Goal: Task Accomplishment & Management: Complete application form

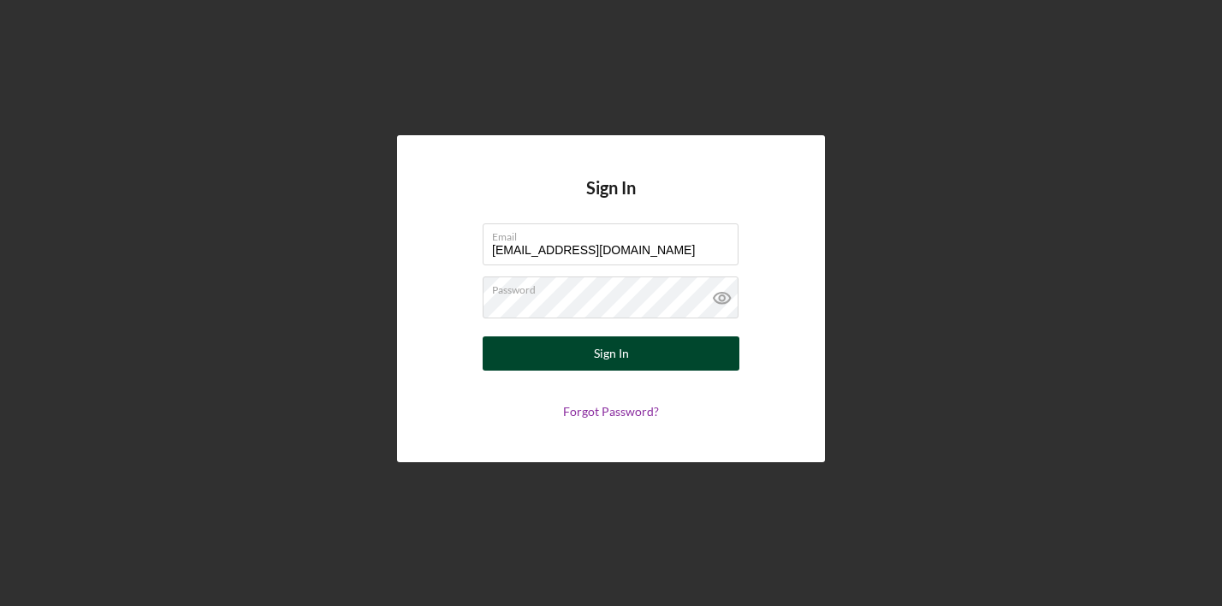
type input "razzbournefarms@gmail.com"
click at [610, 361] on div "Sign In" at bounding box center [611, 353] width 35 height 34
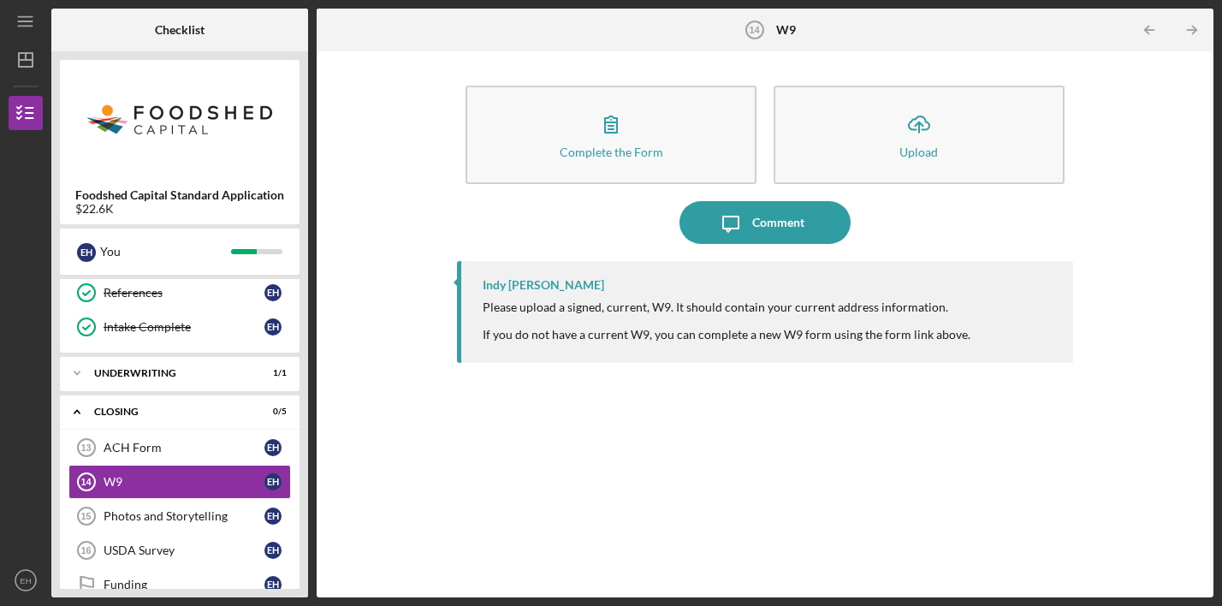
scroll to position [416, 0]
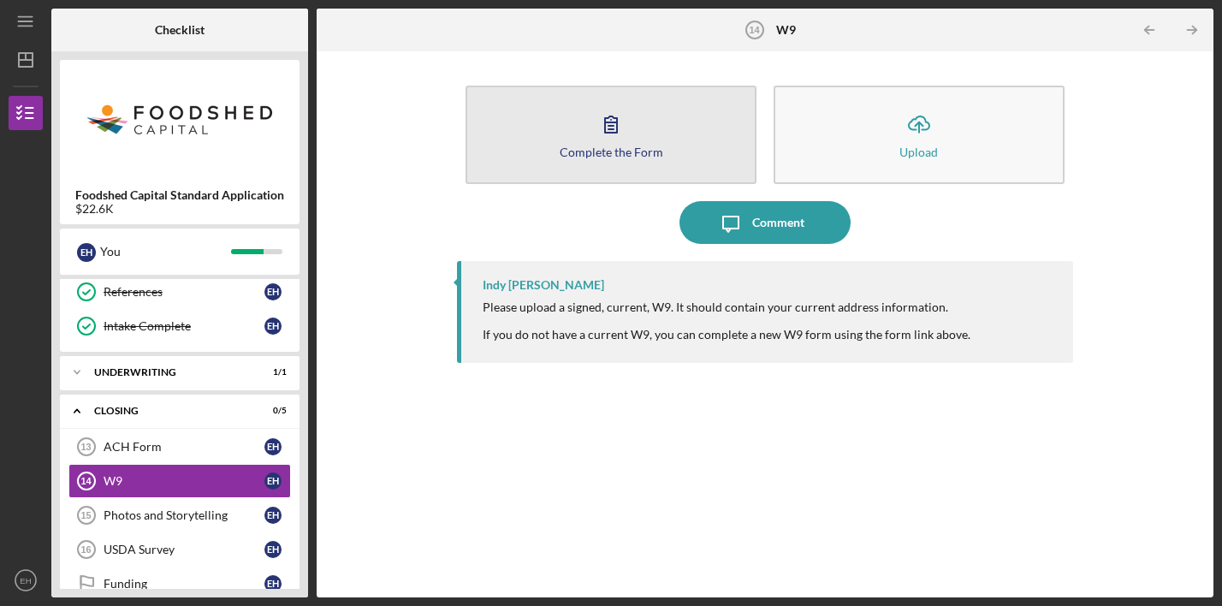
click at [599, 119] on icon "button" at bounding box center [611, 124] width 43 height 43
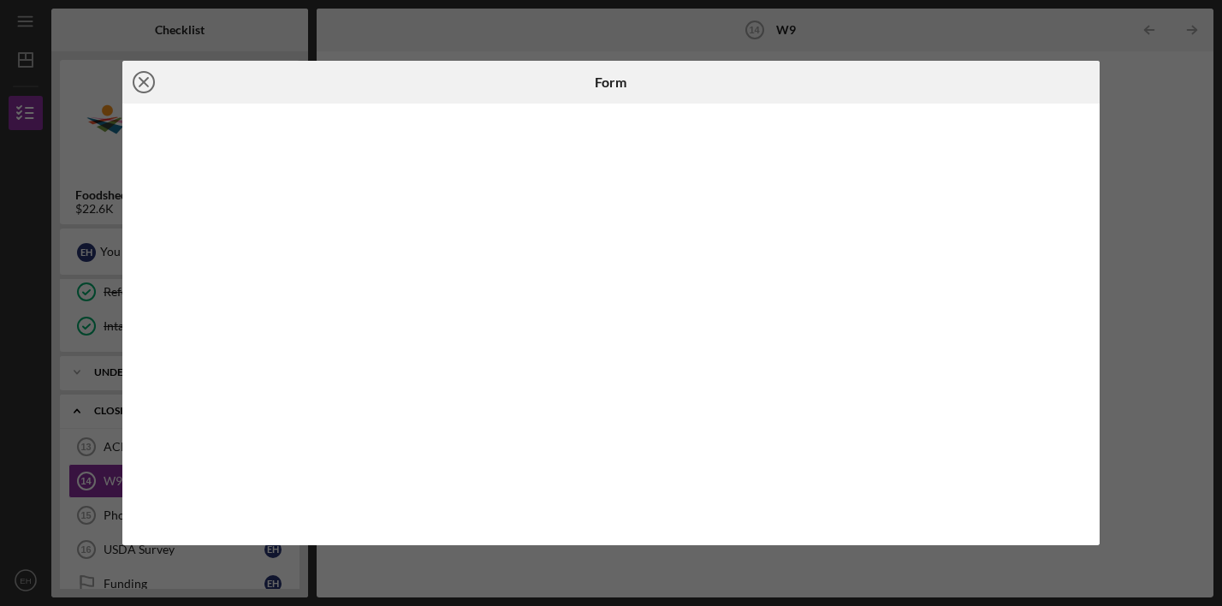
click at [139, 81] on icon "Icon/Close" at bounding box center [143, 82] width 43 height 43
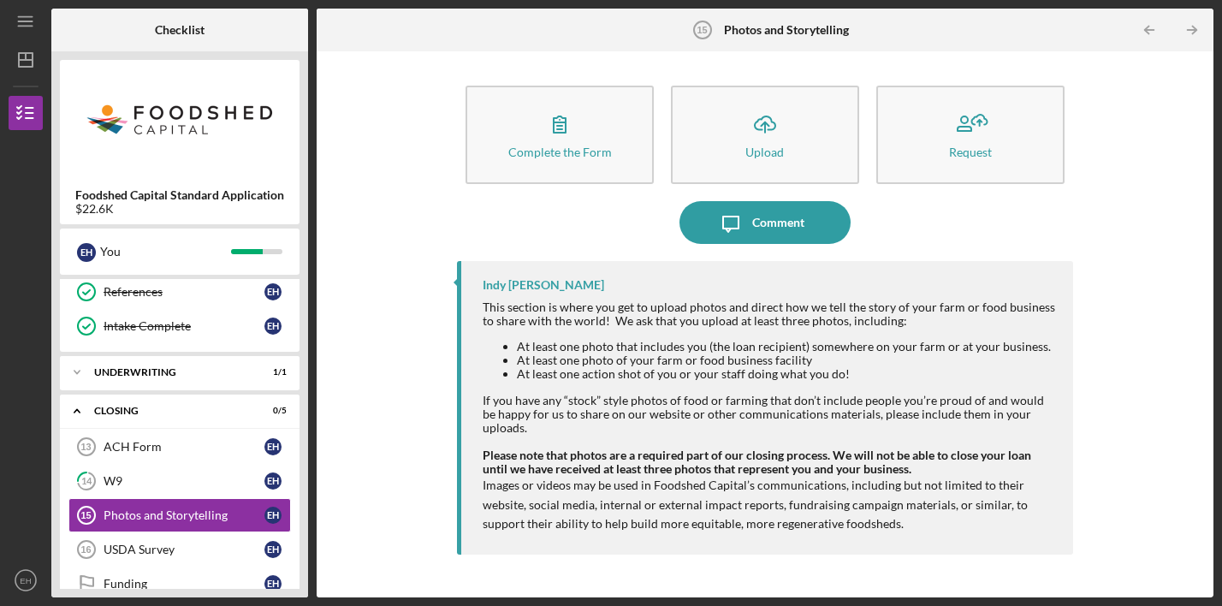
scroll to position [416, 0]
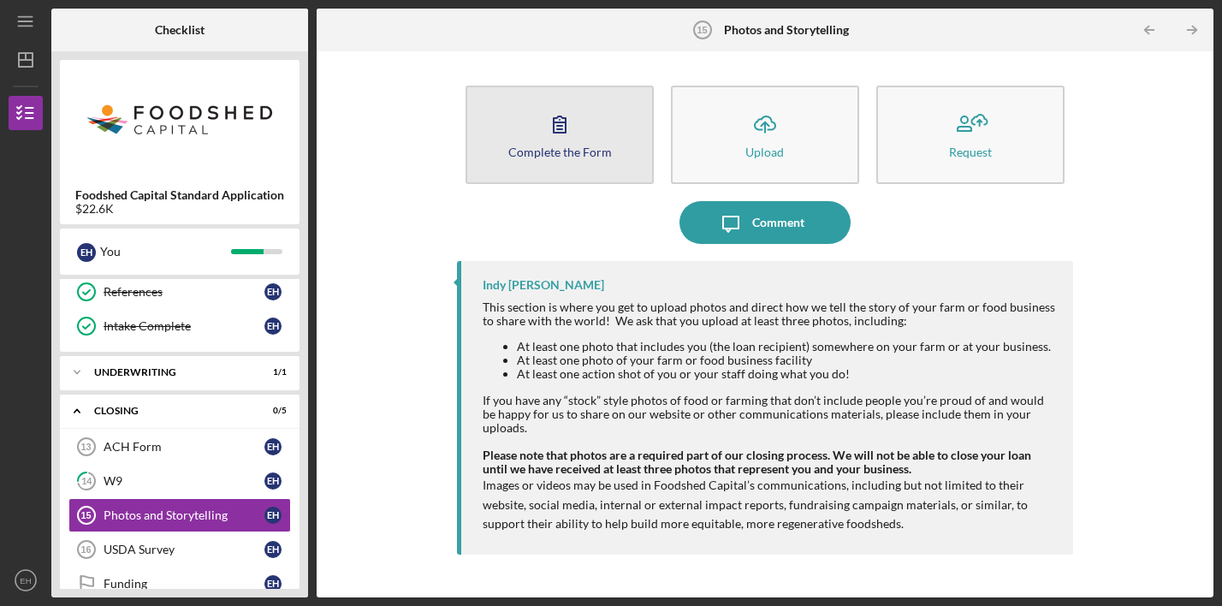
click at [582, 142] on button "Complete the Form Form" at bounding box center [559, 135] width 188 height 98
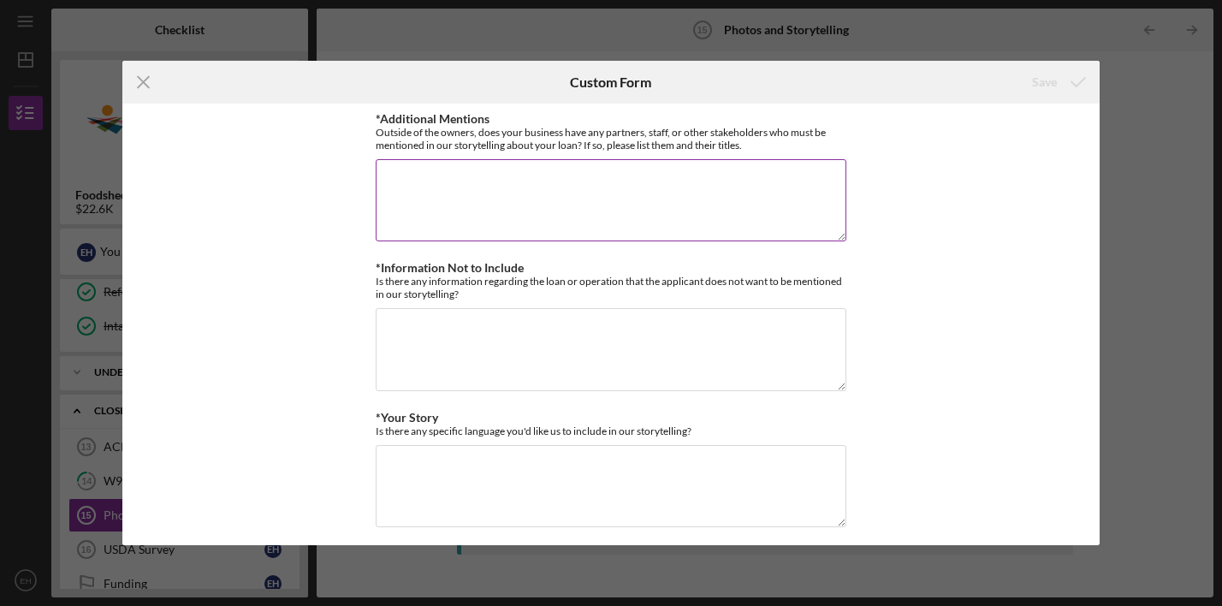
click at [525, 173] on textarea "*Additional Mentions" at bounding box center [611, 200] width 471 height 82
click at [785, 180] on textarea "Razzbourne Farm employs an eclectic and amazing group of people." at bounding box center [611, 200] width 471 height 82
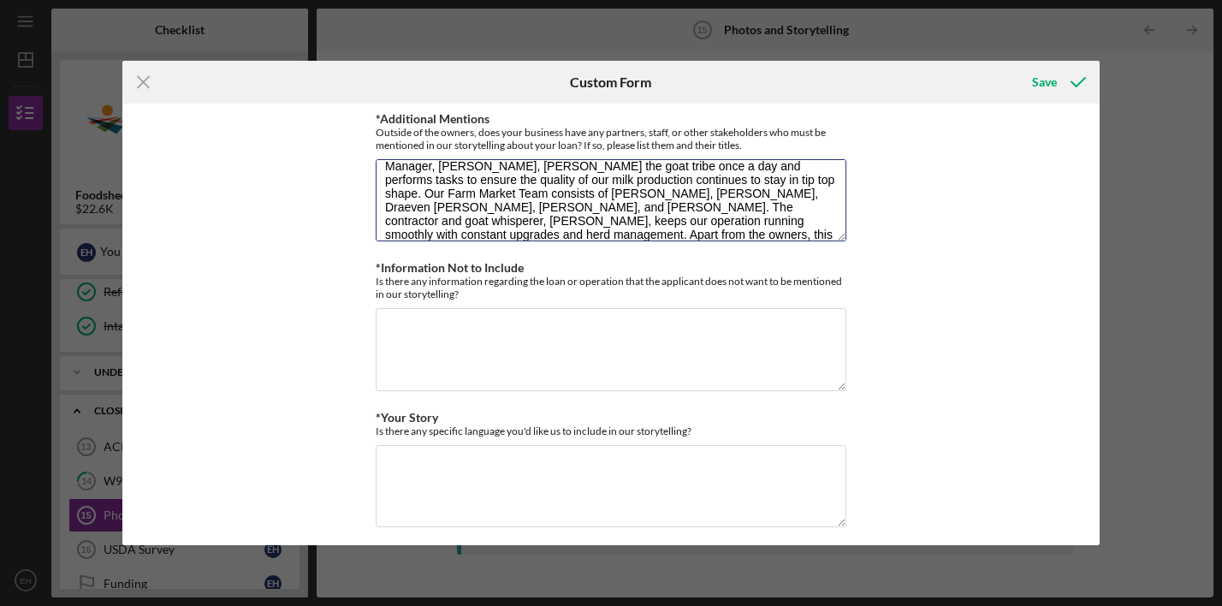
scroll to position [42, 0]
click at [640, 234] on textarea "Razzbourne Farm employs an eclectic and amazing group of people! Our Farm Manag…" at bounding box center [611, 200] width 471 height 82
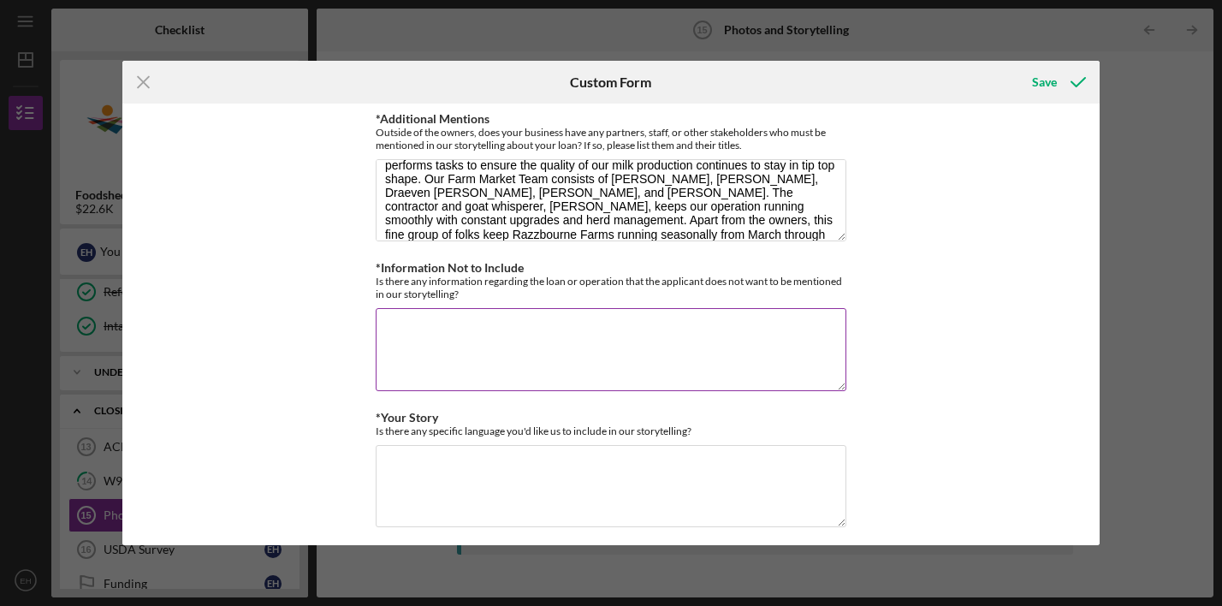
click at [455, 323] on textarea "*Information Not to Include" at bounding box center [611, 349] width 471 height 82
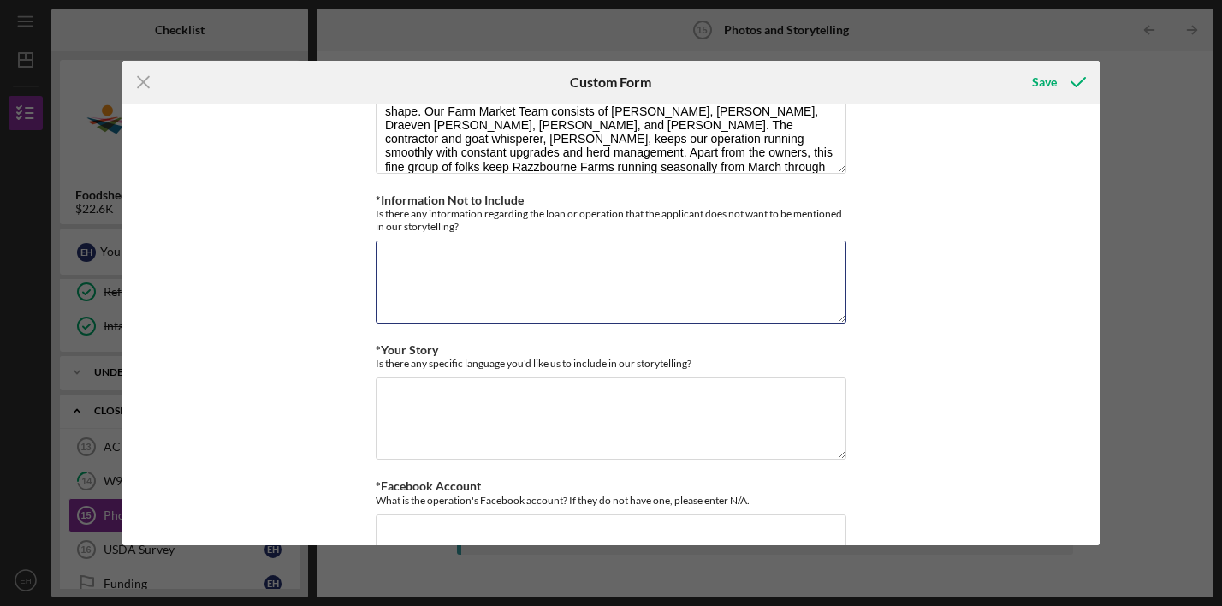
scroll to position [70, 0]
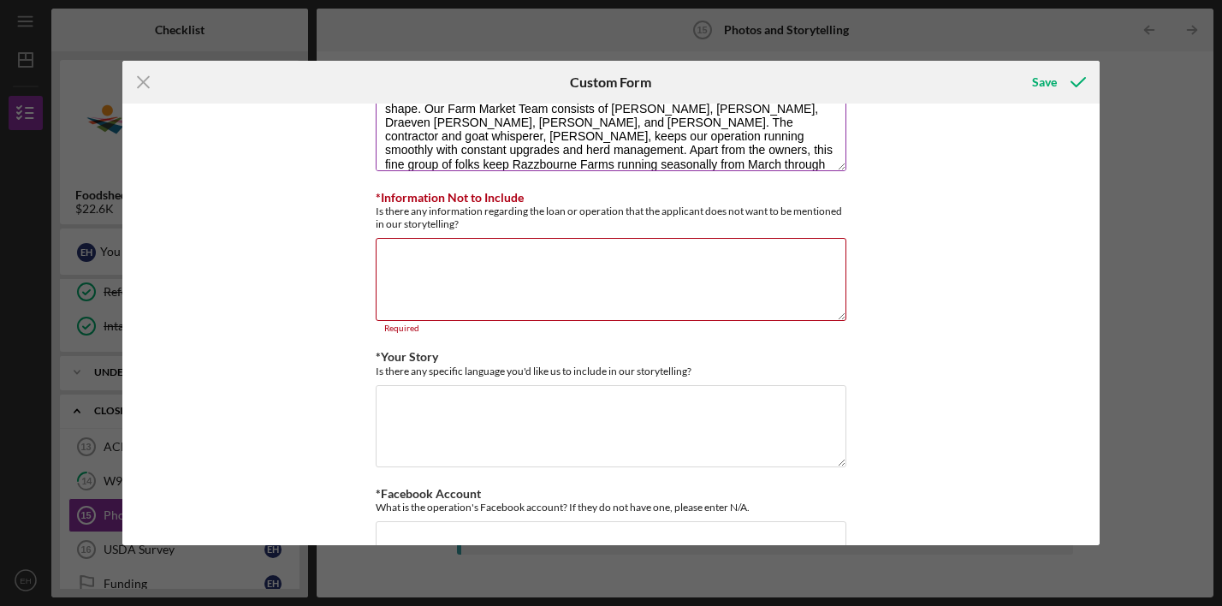
click at [655, 136] on textarea "Razzbourne Farm employs an eclectic and amazing group of people! Our Farm Manag…" at bounding box center [611, 130] width 471 height 82
click at [554, 248] on textarea "*Information Not to Include" at bounding box center [611, 279] width 471 height 82
drag, startPoint x: 775, startPoint y: 123, endPoint x: 485, endPoint y: 124, distance: 290.1
click at [485, 124] on textarea "Razzbourne Farm employs an eclectic and amazing group of people! Our Farm Manag…" at bounding box center [611, 130] width 471 height 82
click at [477, 245] on textarea "*Information Not to Include" at bounding box center [611, 279] width 471 height 82
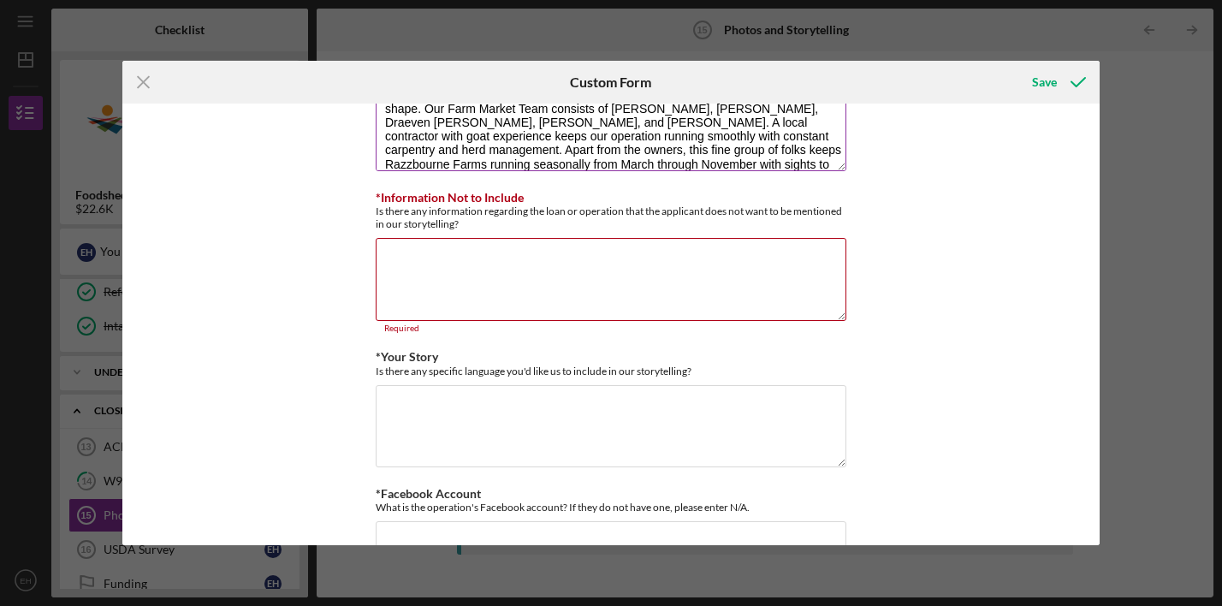
click at [509, 148] on textarea "Razzbourne Farm employs an eclectic and amazing group of people! Our Farm Manag…" at bounding box center [611, 130] width 471 height 82
type textarea "Razzbourne Farm employs an eclectic and amazing group of people! Our Farm Manag…"
click at [437, 253] on textarea "*Information Not to Include" at bounding box center [611, 279] width 471 height 82
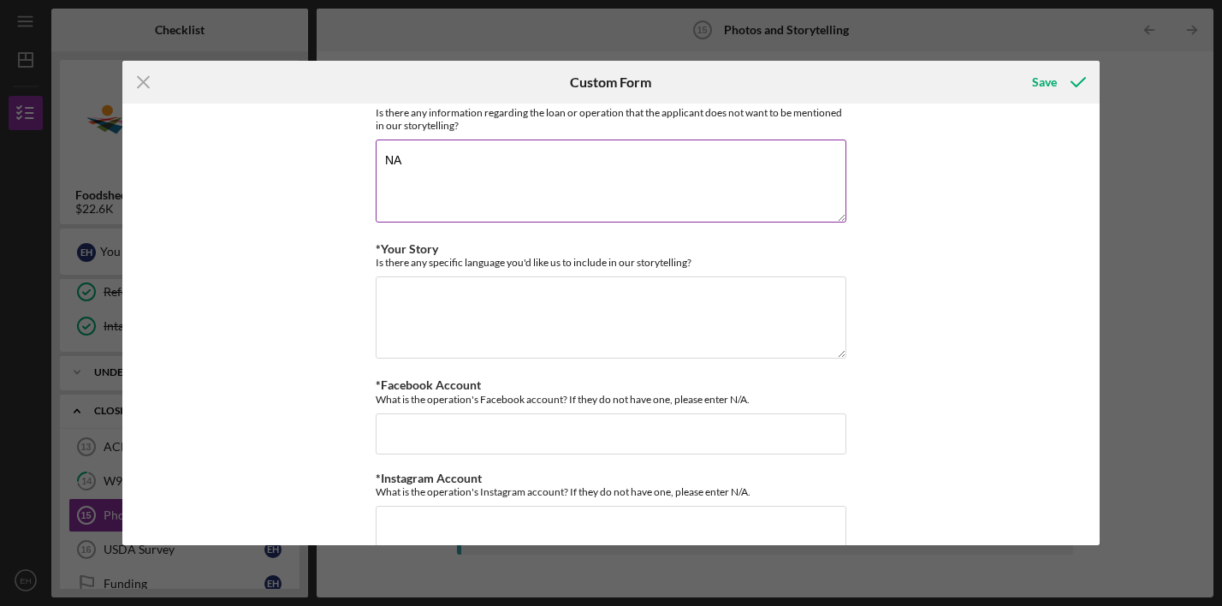
scroll to position [184, 0]
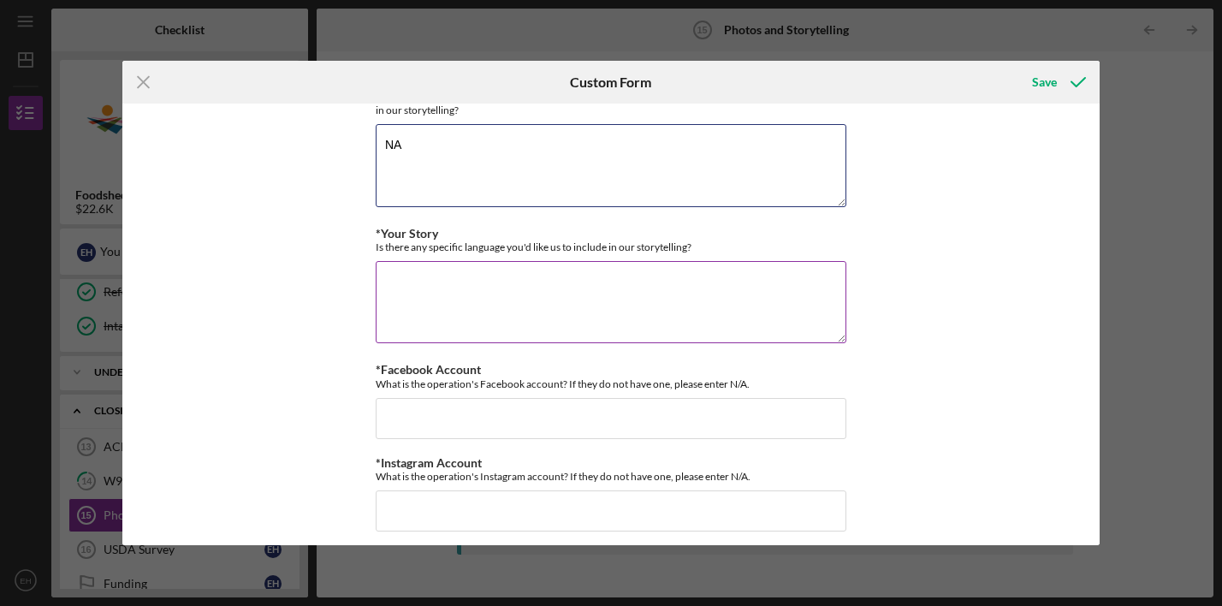
type textarea "NA"
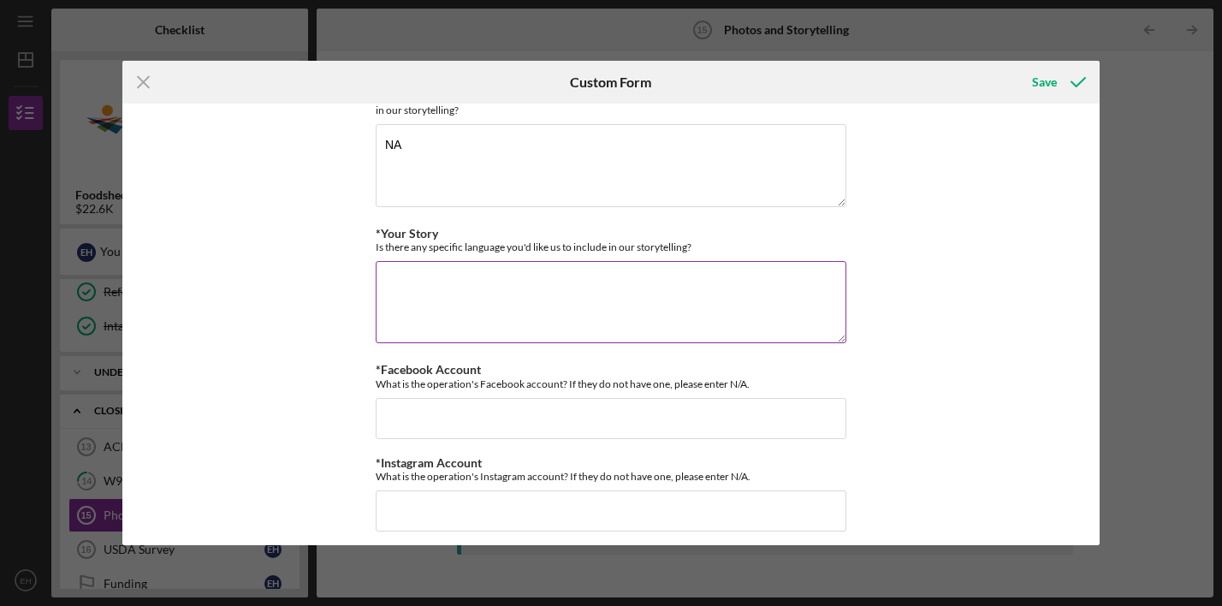
click at [425, 273] on textarea "*Your Story" at bounding box center [611, 302] width 471 height 82
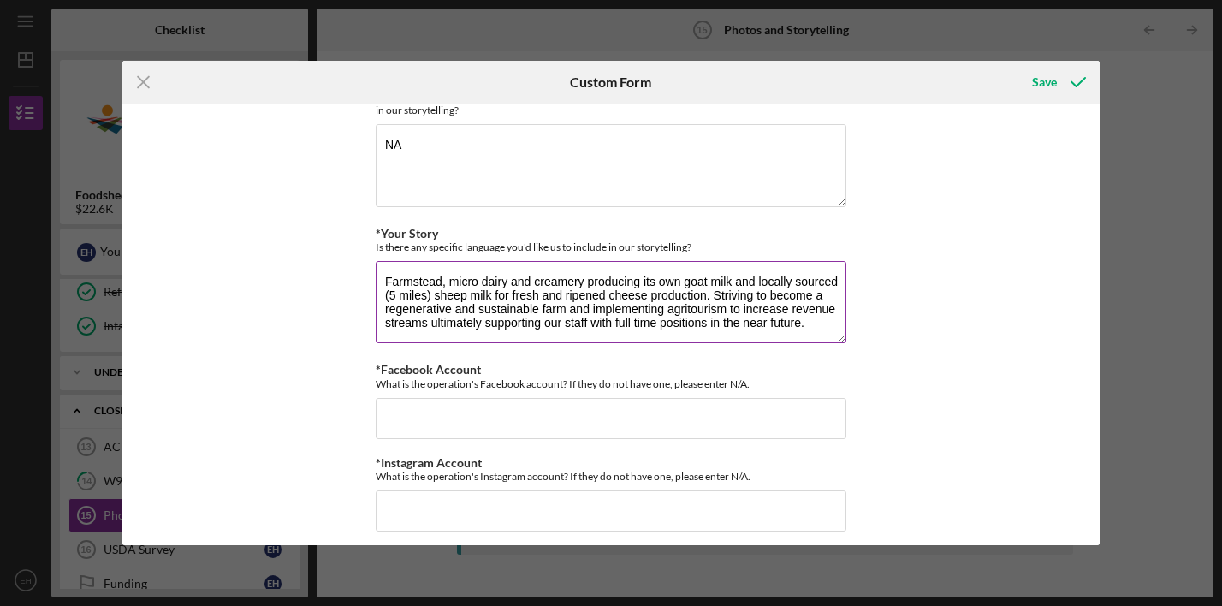
click at [481, 318] on textarea "Farmstead, micro dairy and creamery producing its own goat milk and locally sou…" at bounding box center [611, 302] width 471 height 82
click at [385, 275] on textarea "Farmstead, micro dairy and creamery producing its own goat milk and locally sou…" at bounding box center [611, 302] width 471 height 82
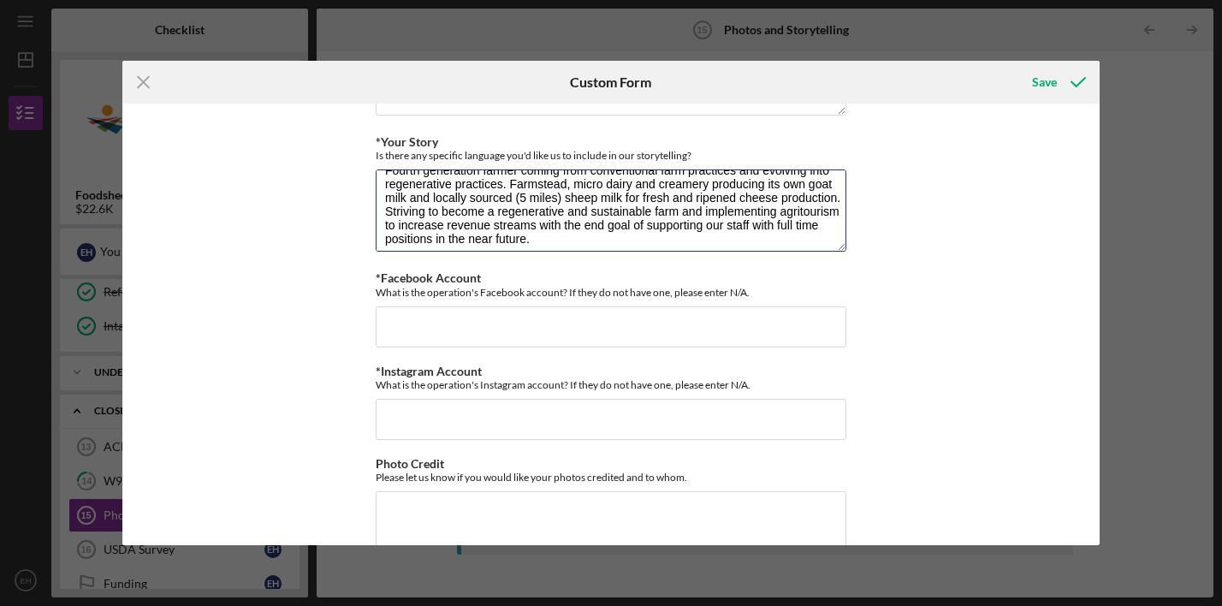
scroll to position [277, 0]
type textarea "Fourth generation farmer coming from conventional farm practices and evolving i…"
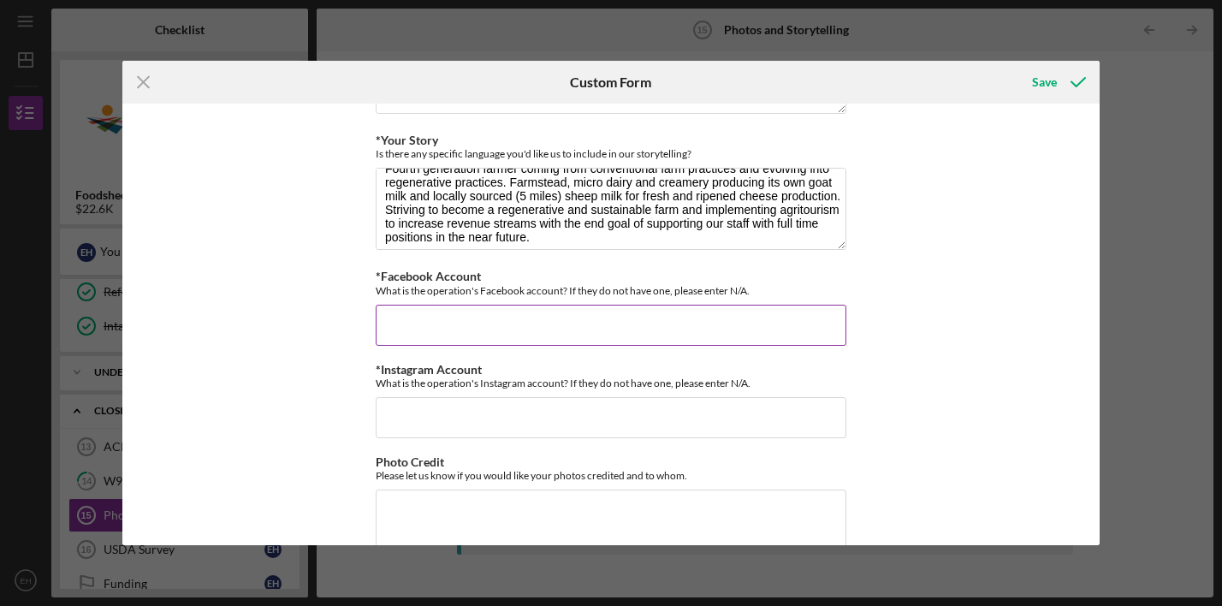
click at [415, 311] on input "*Facebook Account" at bounding box center [611, 325] width 471 height 41
type input "[DOMAIN_NAME][URL]"
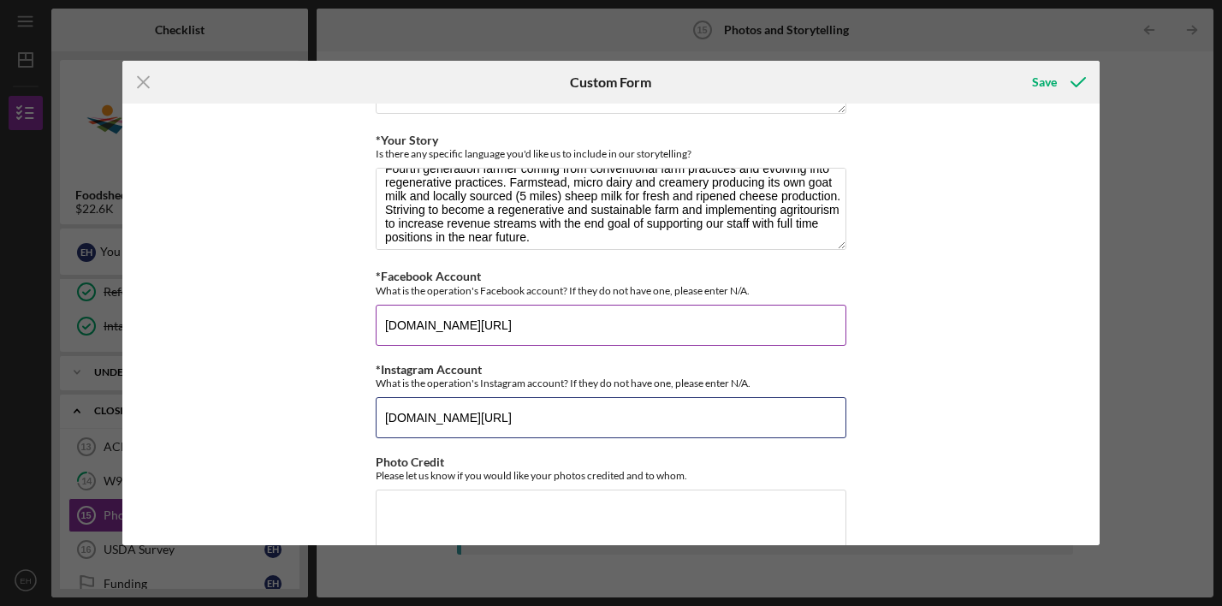
type input "[DOMAIN_NAME][URL]"
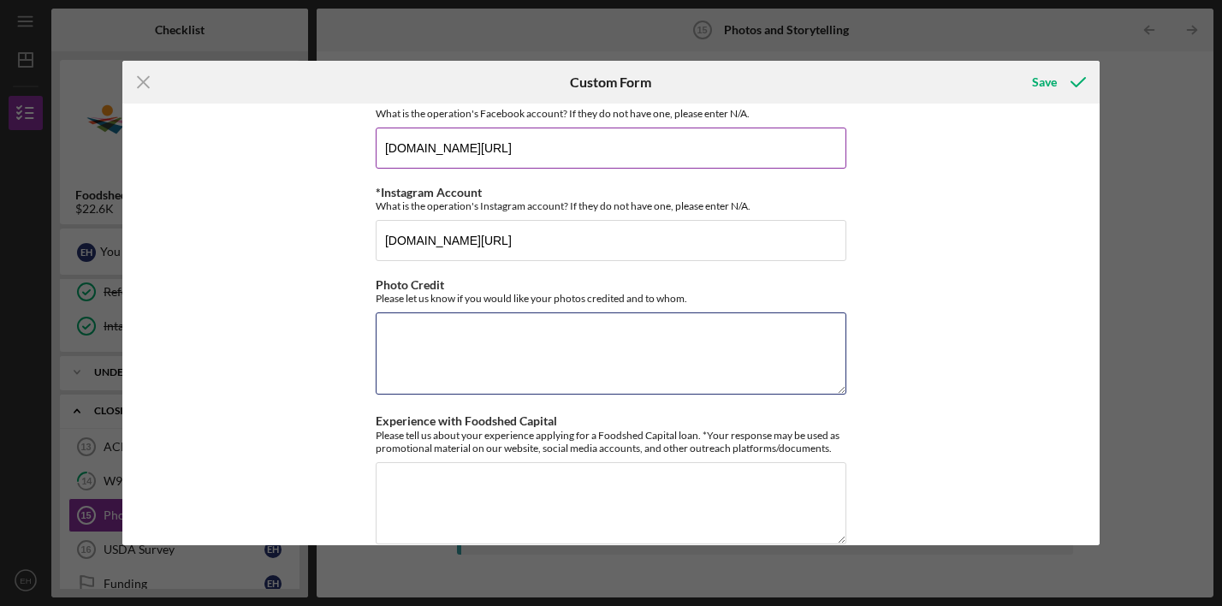
scroll to position [468, 0]
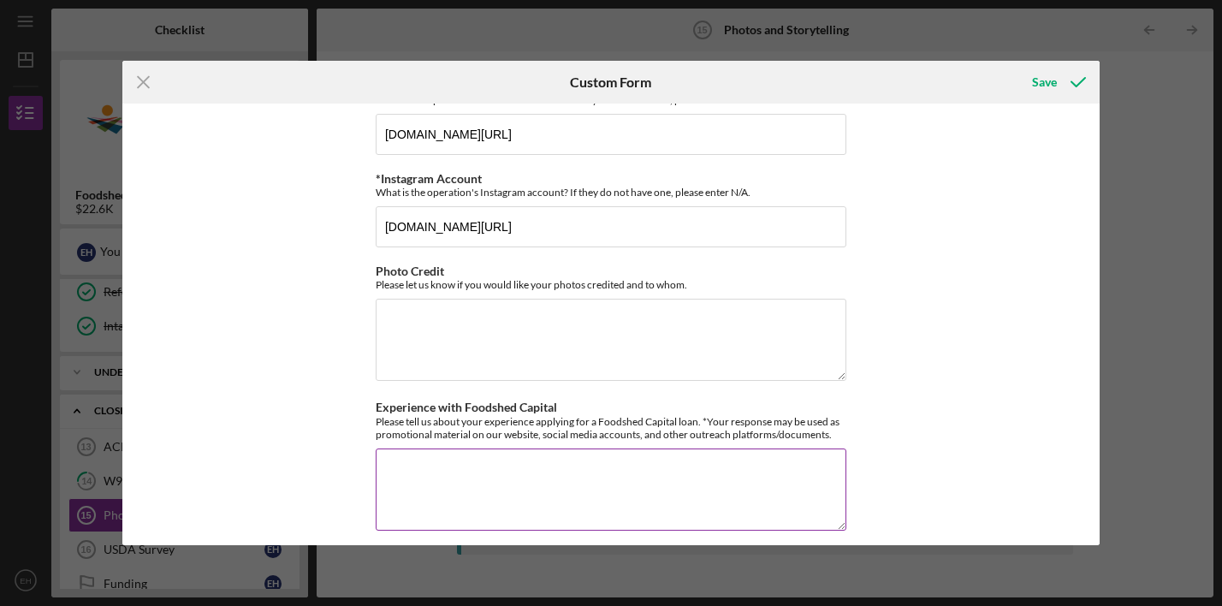
click at [420, 463] on textarea "Experience with Foodshed Capital" at bounding box center [611, 489] width 471 height 82
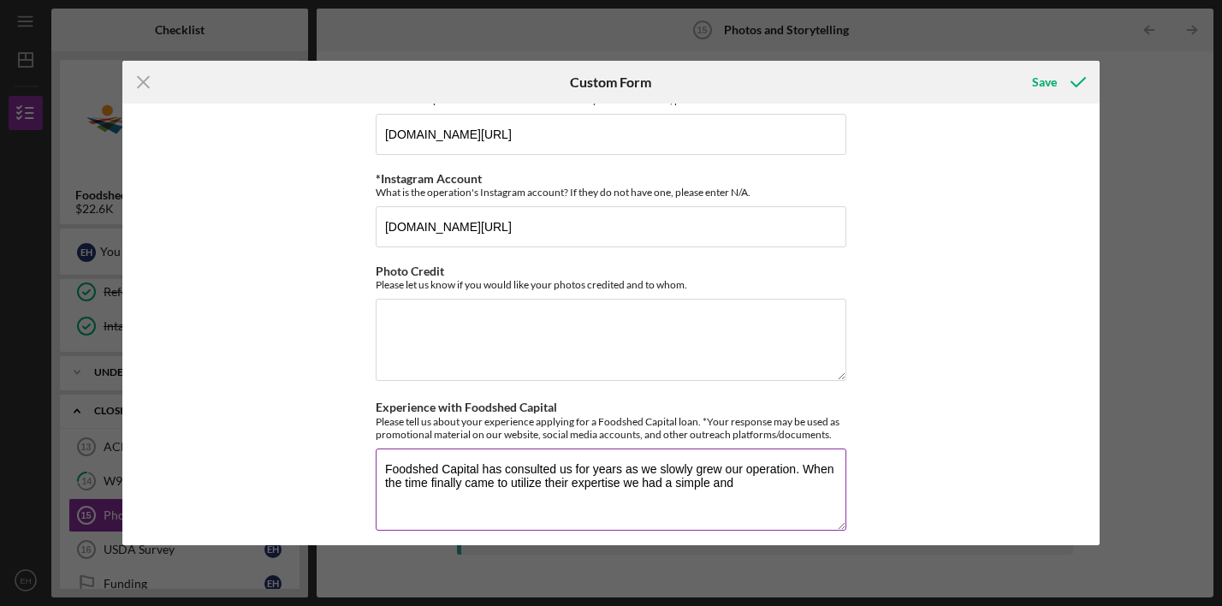
click at [620, 472] on textarea "Foodshed Capital has consulted us for years as we slowly grew our operation. Wh…" at bounding box center [611, 489] width 471 height 82
click at [773, 474] on textarea "Foodshed Capital has consulted us for years as we slowly grew our operation. Wh…" at bounding box center [611, 489] width 471 height 82
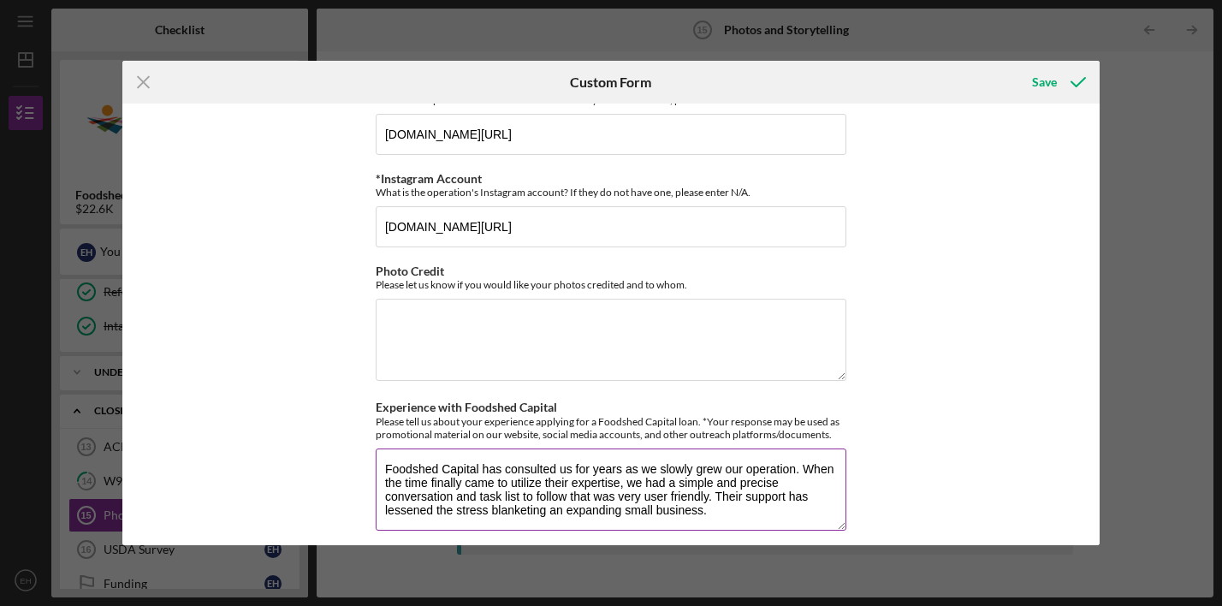
click at [476, 485] on textarea "Foodshed Capital has consulted us for years as we slowly grew our operation. Wh…" at bounding box center [611, 489] width 471 height 82
click at [563, 499] on textarea "Foodshed Capital has consulted us for years as we slowly grew our operation. Wh…" at bounding box center [611, 489] width 471 height 82
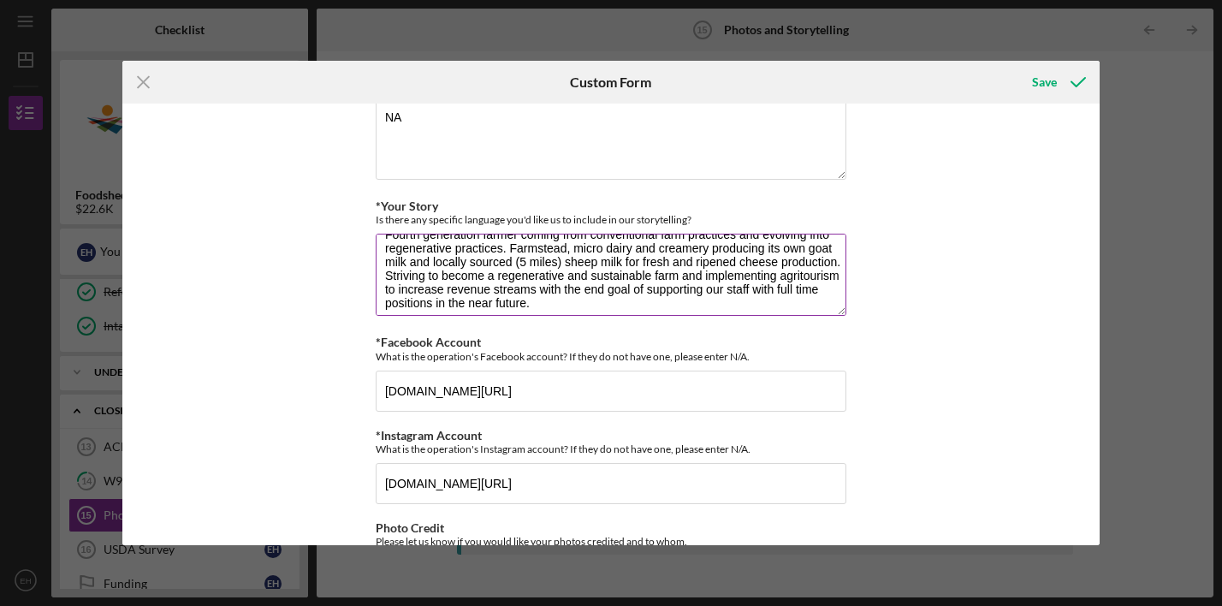
scroll to position [0, 0]
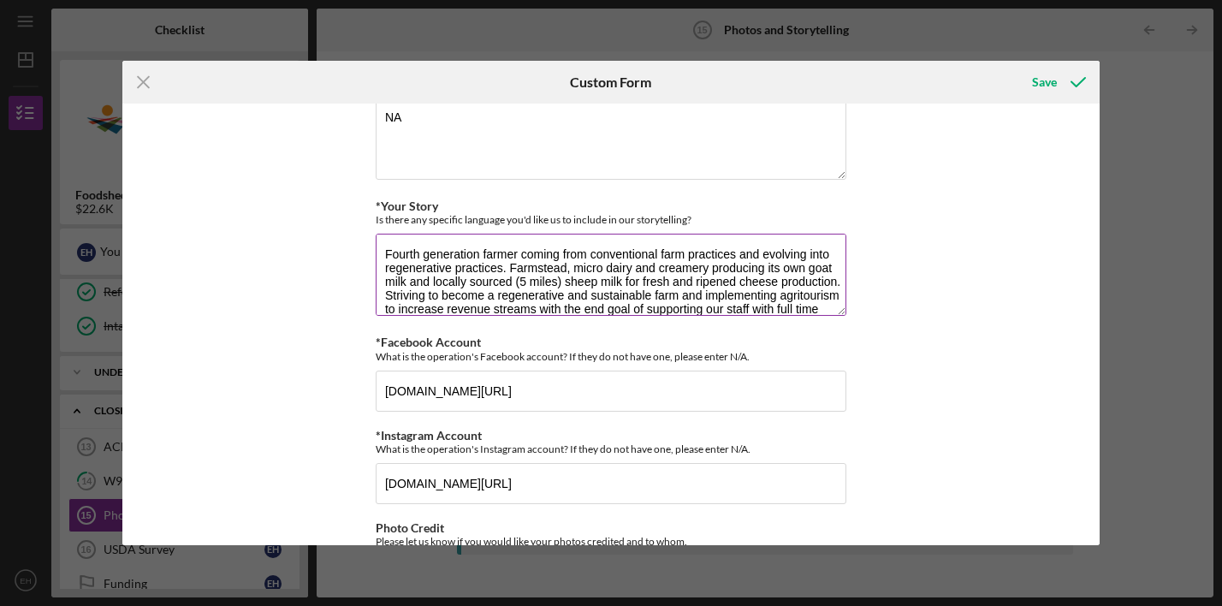
type textarea "Foodshed Capital has consulted us for years as we slowly grew our operation. Wh…"
click at [482, 246] on textarea "Fourth generation farmer coming from conventional farm practices and evolving i…" at bounding box center [611, 275] width 471 height 82
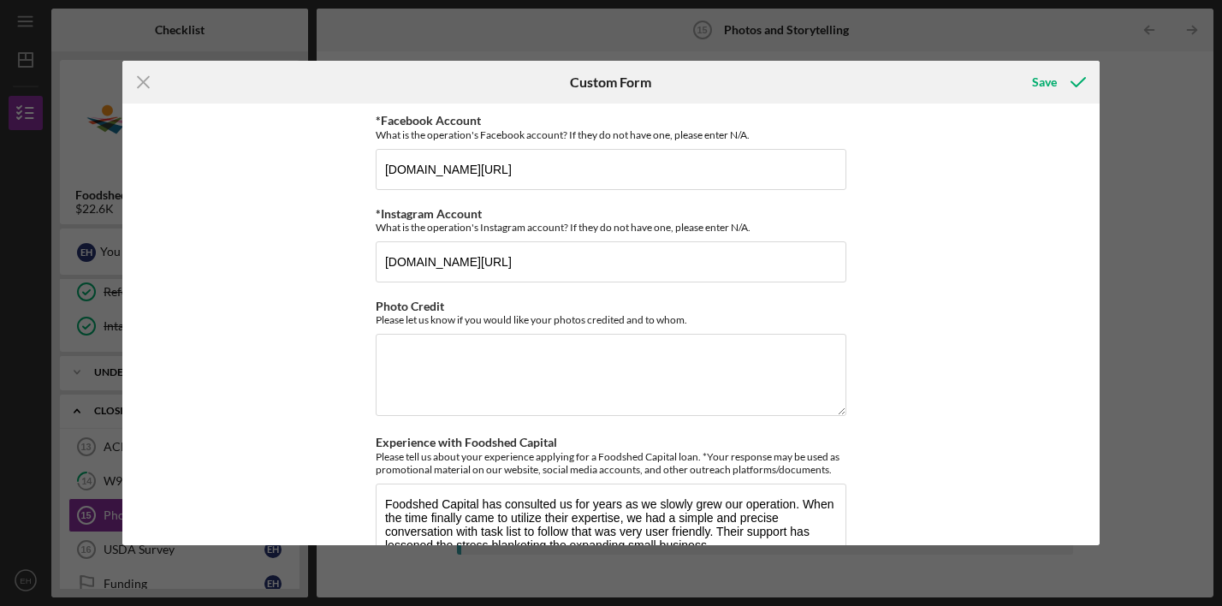
scroll to position [468, 0]
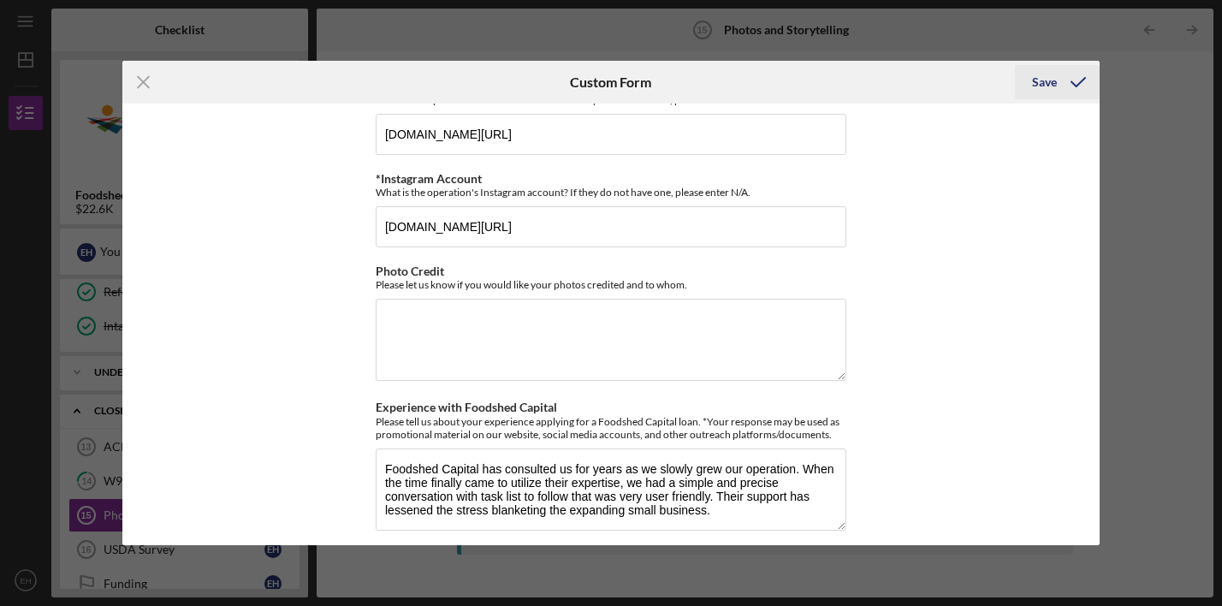
type textarea "Fourth generation [DEMOGRAPHIC_DATA] farmer coming from conventional farm pract…"
click at [1048, 87] on div "Save" at bounding box center [1044, 82] width 25 height 34
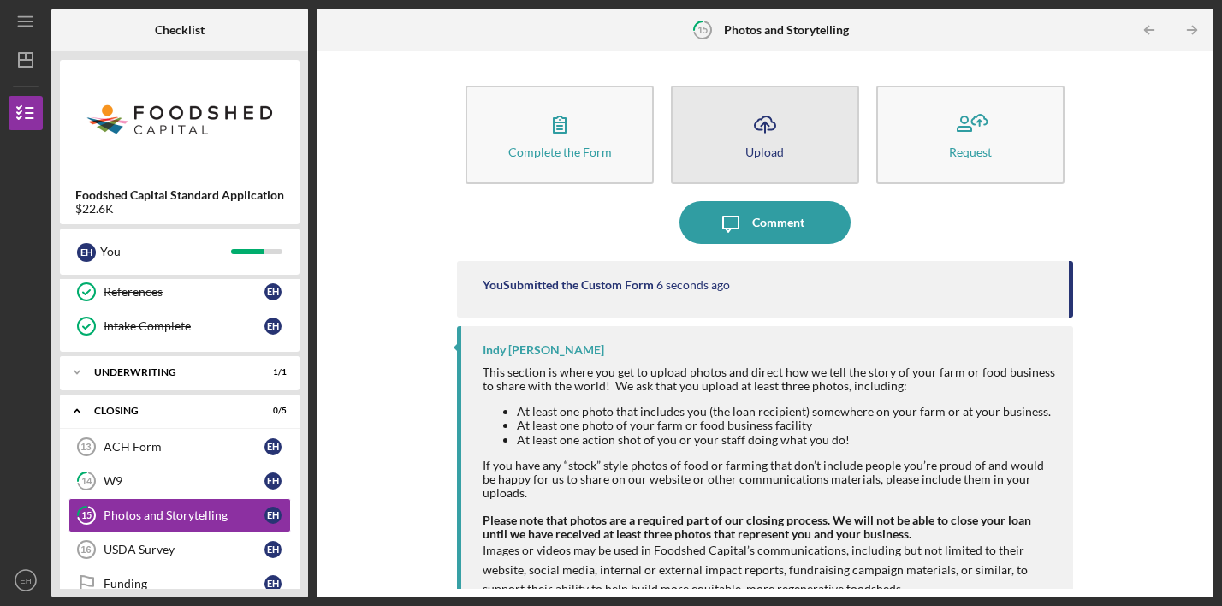
click at [767, 132] on icon "Icon/Upload" at bounding box center [765, 124] width 43 height 43
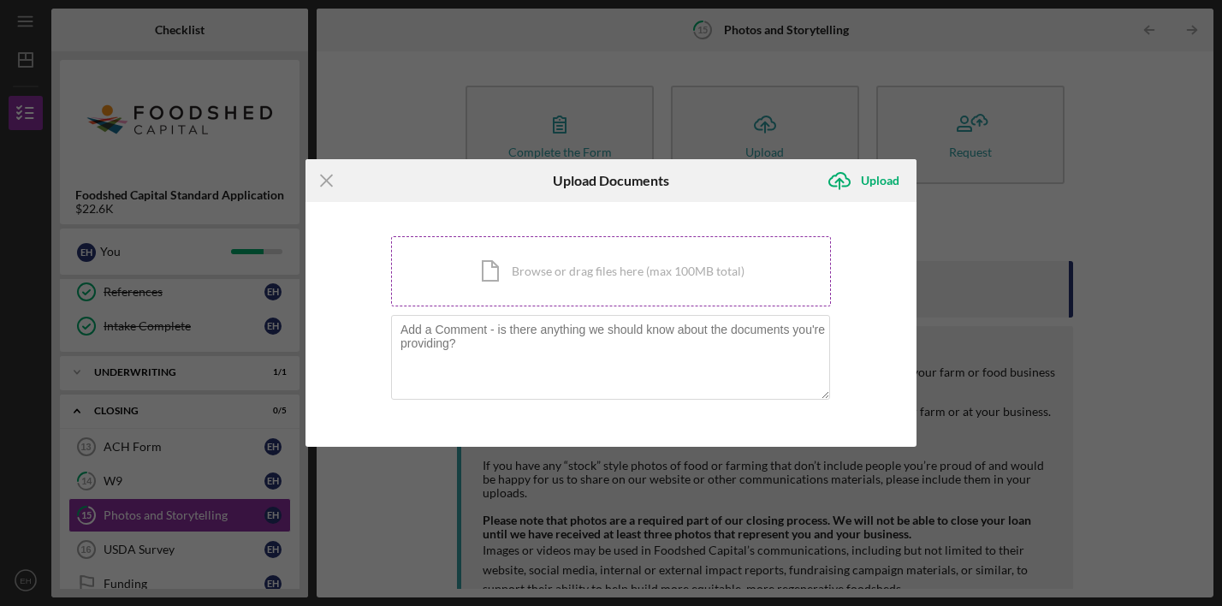
click at [612, 278] on div "Icon/Document Browse or drag files here (max 100MB total) Tap to choose files o…" at bounding box center [611, 271] width 440 height 70
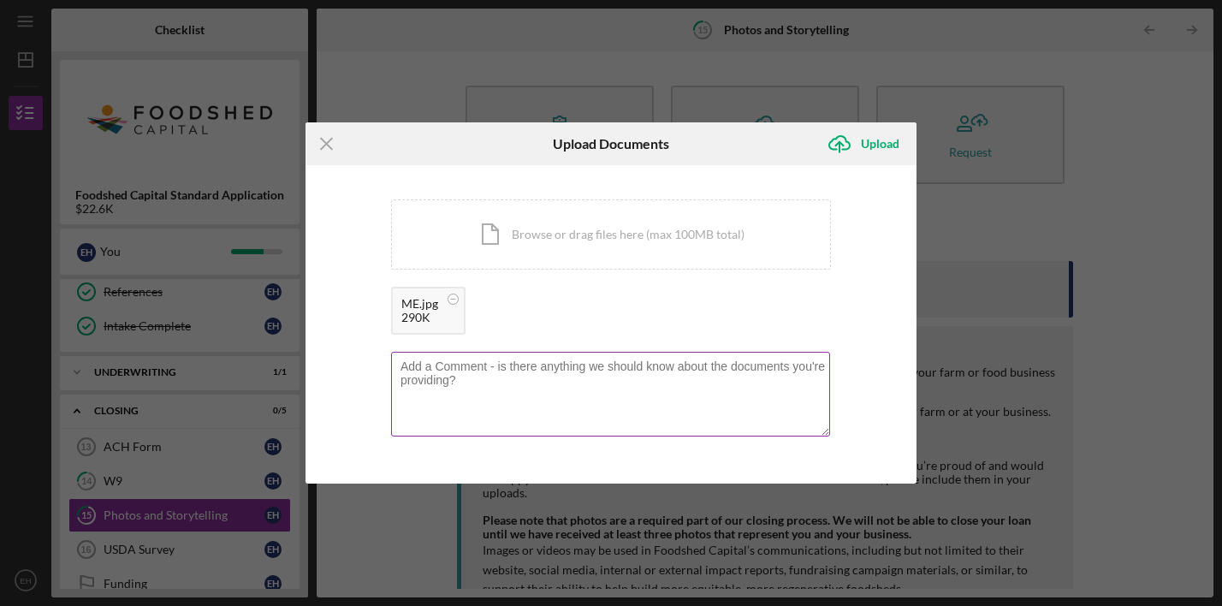
click at [407, 366] on textarea at bounding box center [610, 394] width 439 height 84
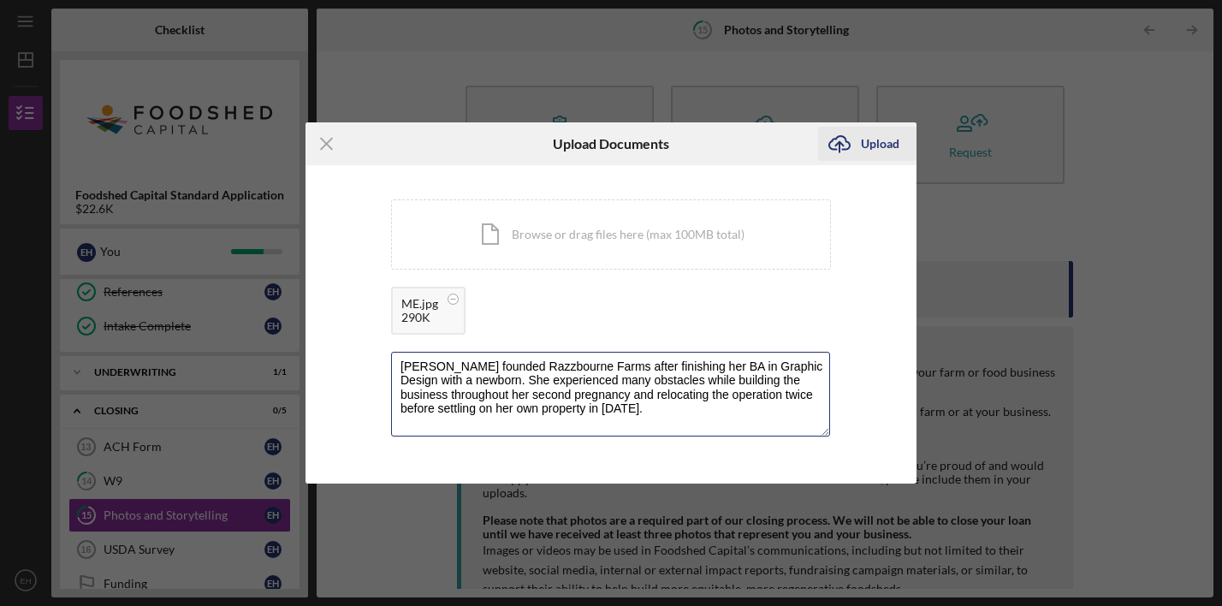
type textarea "[PERSON_NAME] founded Razzbourne Farms after finishing her BA in Graphic Design…"
click at [873, 145] on div "Upload" at bounding box center [880, 144] width 39 height 34
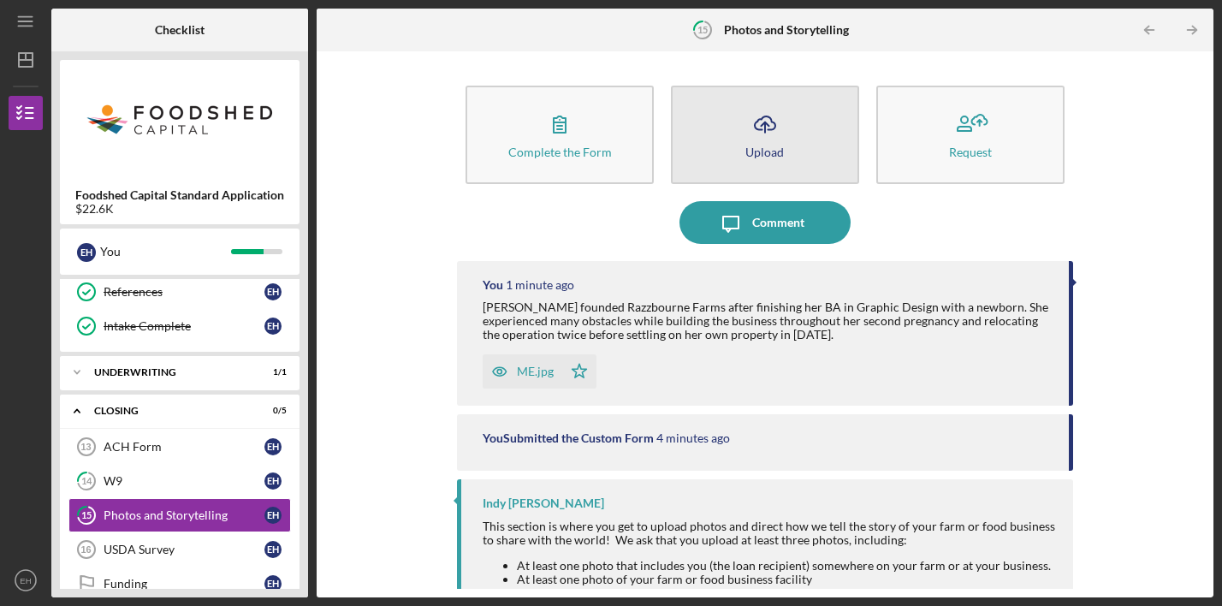
click at [771, 128] on icon "Icon/Upload" at bounding box center [765, 124] width 43 height 43
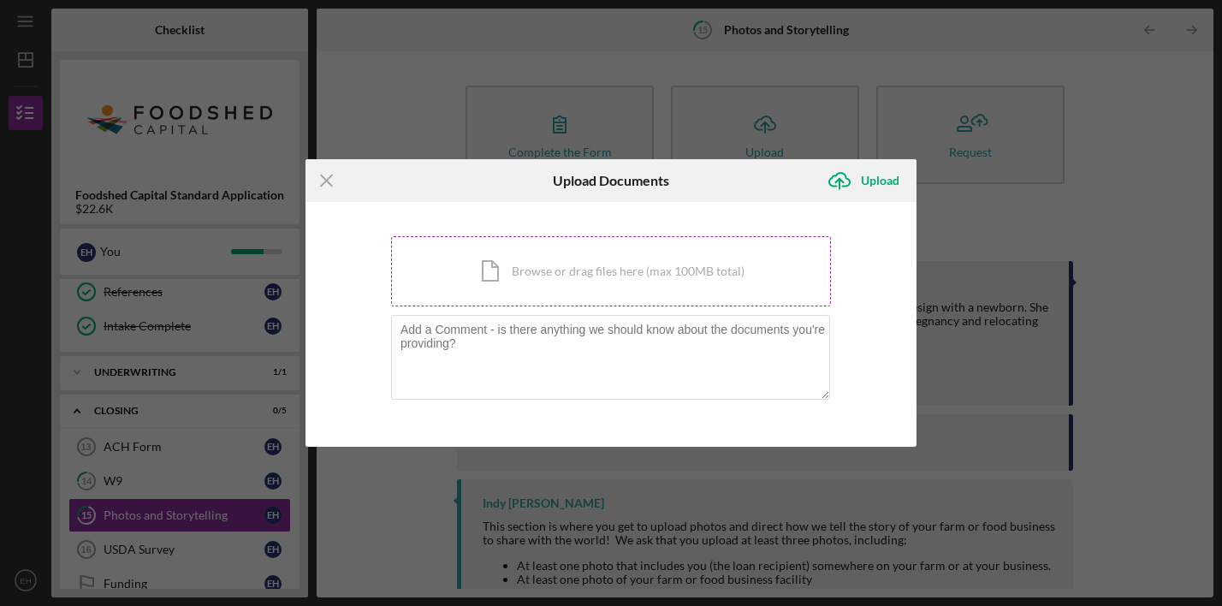
click at [740, 258] on div "Icon/Document Browse or drag files here (max 100MB total) Tap to choose files o…" at bounding box center [611, 271] width 440 height 70
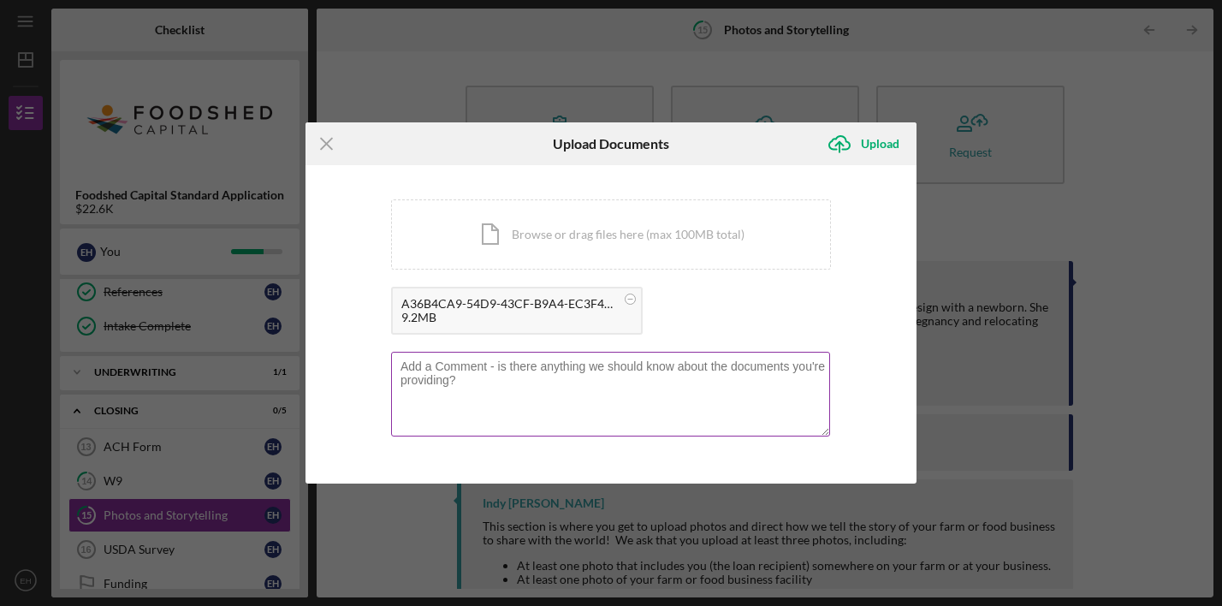
click at [483, 367] on textarea at bounding box center [610, 394] width 439 height 84
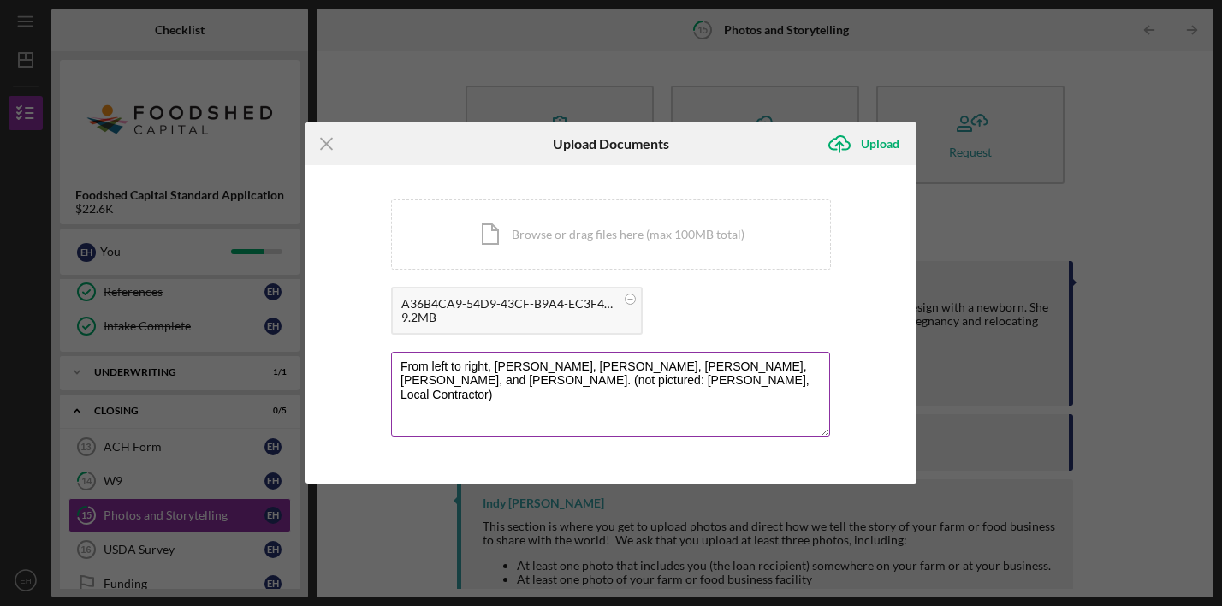
click at [818, 368] on textarea "From left to right, [PERSON_NAME], [PERSON_NAME], [PERSON_NAME], [PERSON_NAME],…" at bounding box center [610, 394] width 439 height 84
type textarea "From left to right, [PERSON_NAME], [PERSON_NAME] [PERSON_NAME], and [PERSON_NAM…"
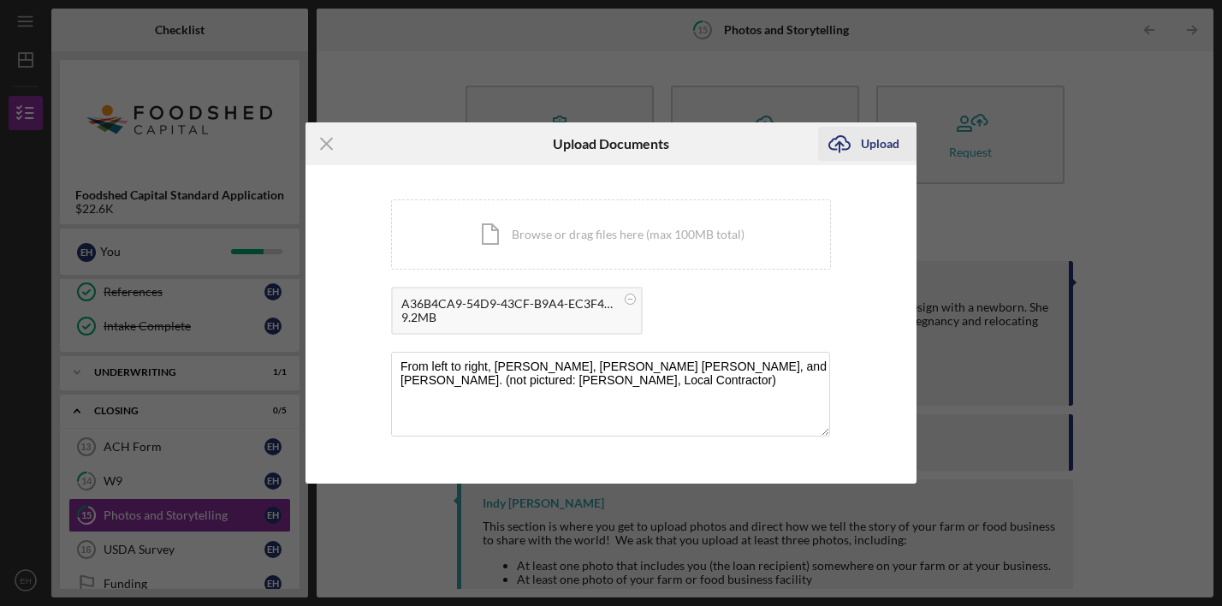
click at [882, 147] on div "Upload" at bounding box center [880, 144] width 39 height 34
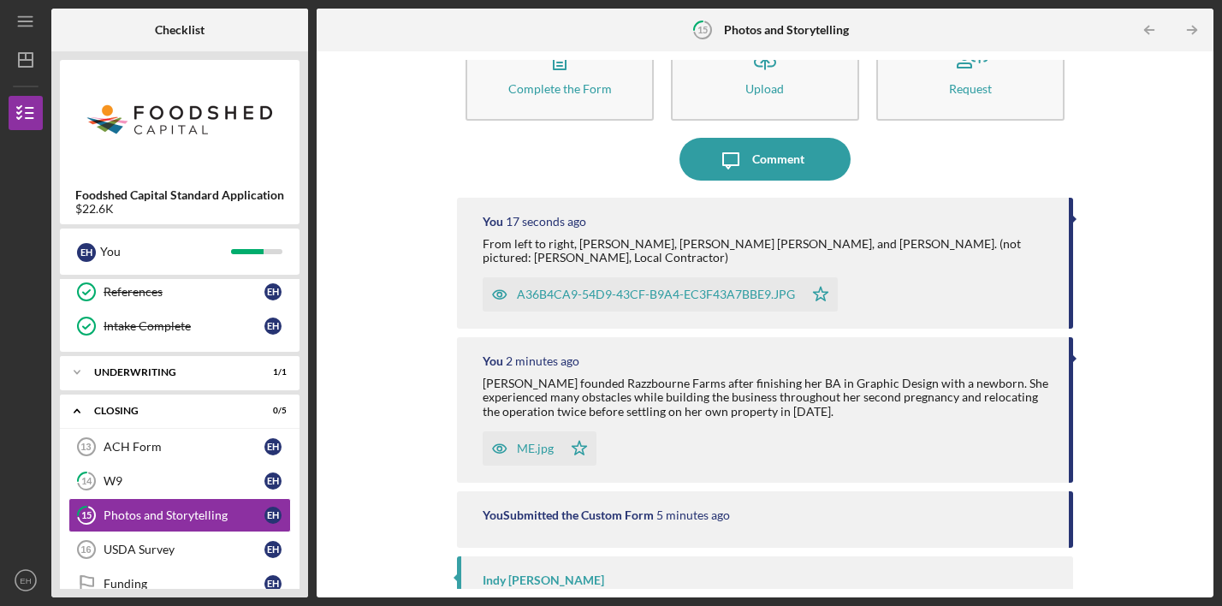
scroll to position [62, 0]
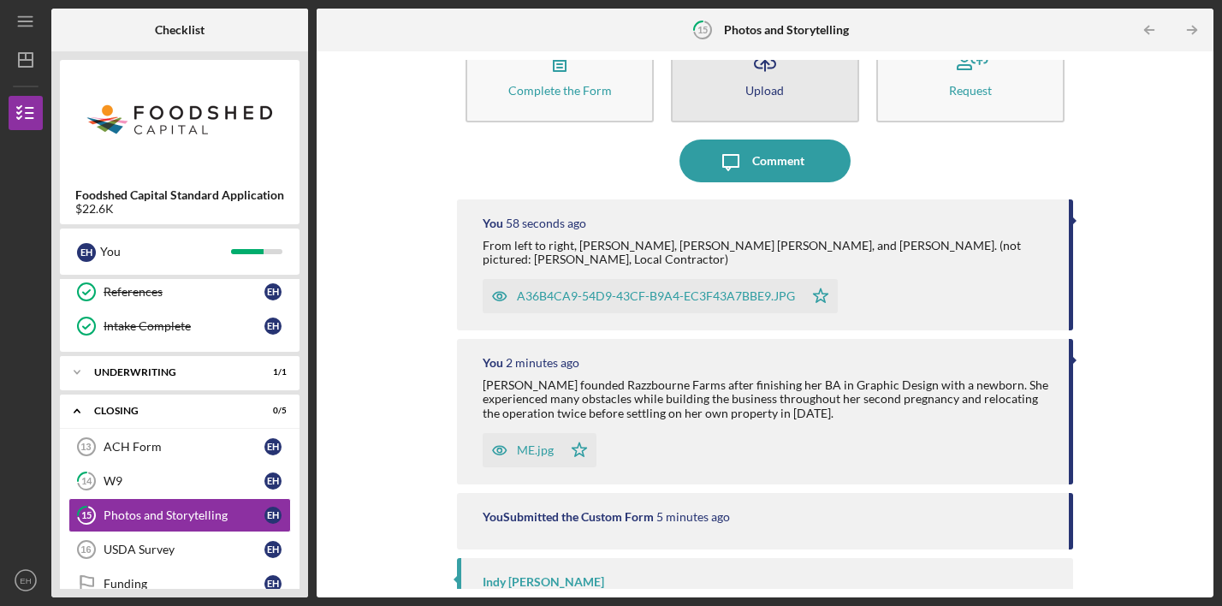
click at [766, 93] on div "Upload" at bounding box center [764, 90] width 39 height 13
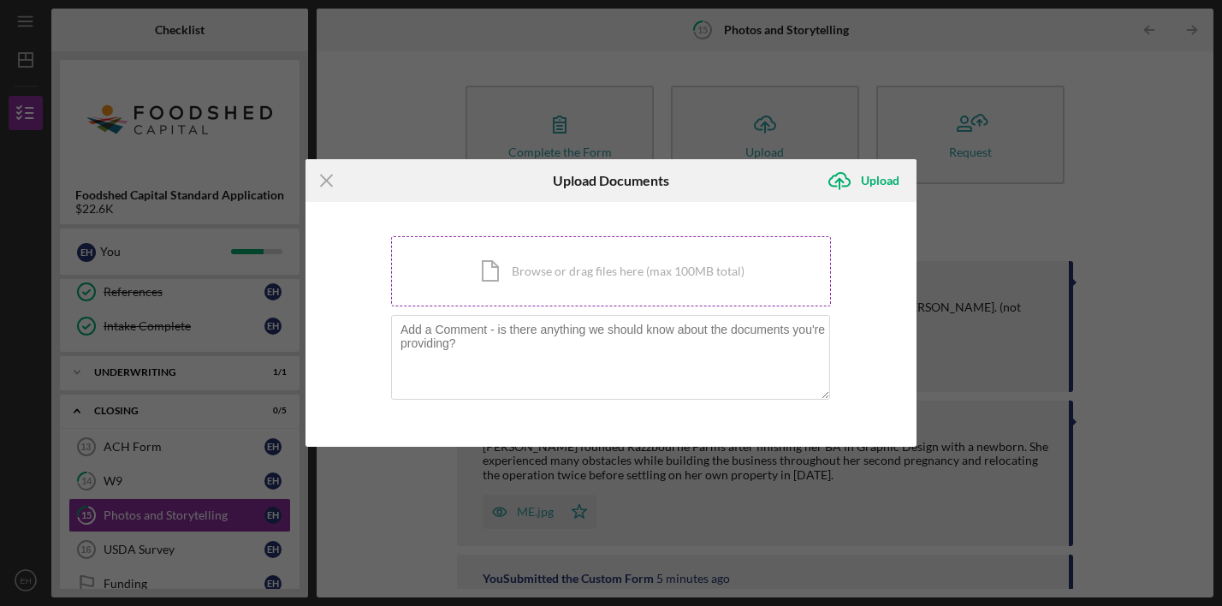
click at [535, 281] on div "Icon/Document Browse or drag files here (max 100MB total) Tap to choose files o…" at bounding box center [611, 271] width 440 height 70
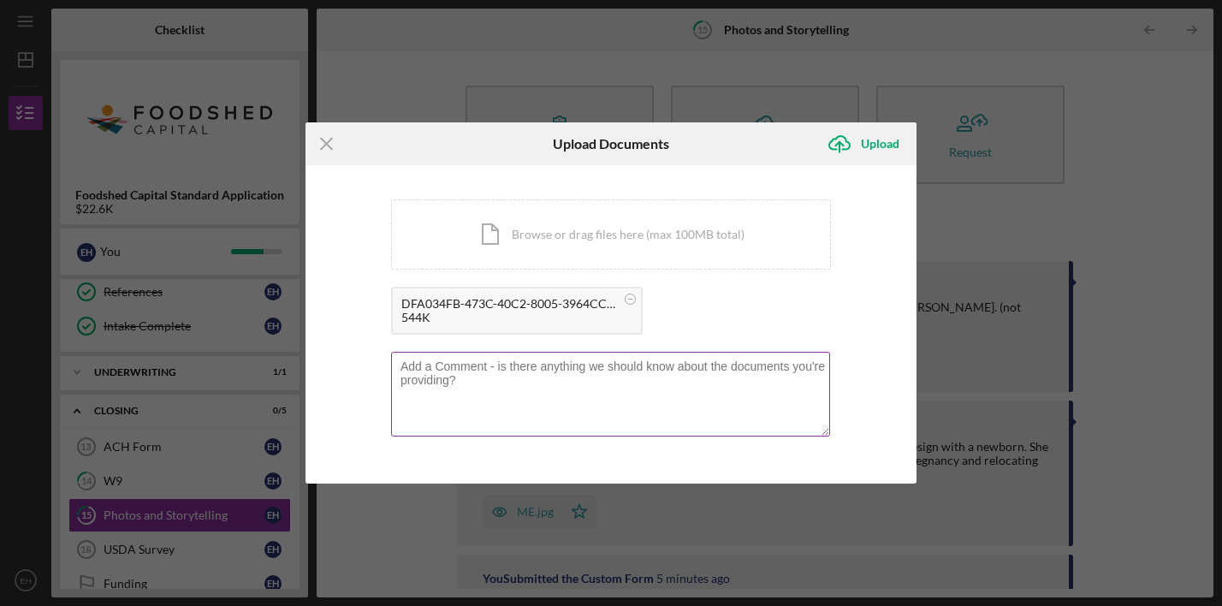
click at [440, 367] on textarea at bounding box center [610, 394] width 439 height 84
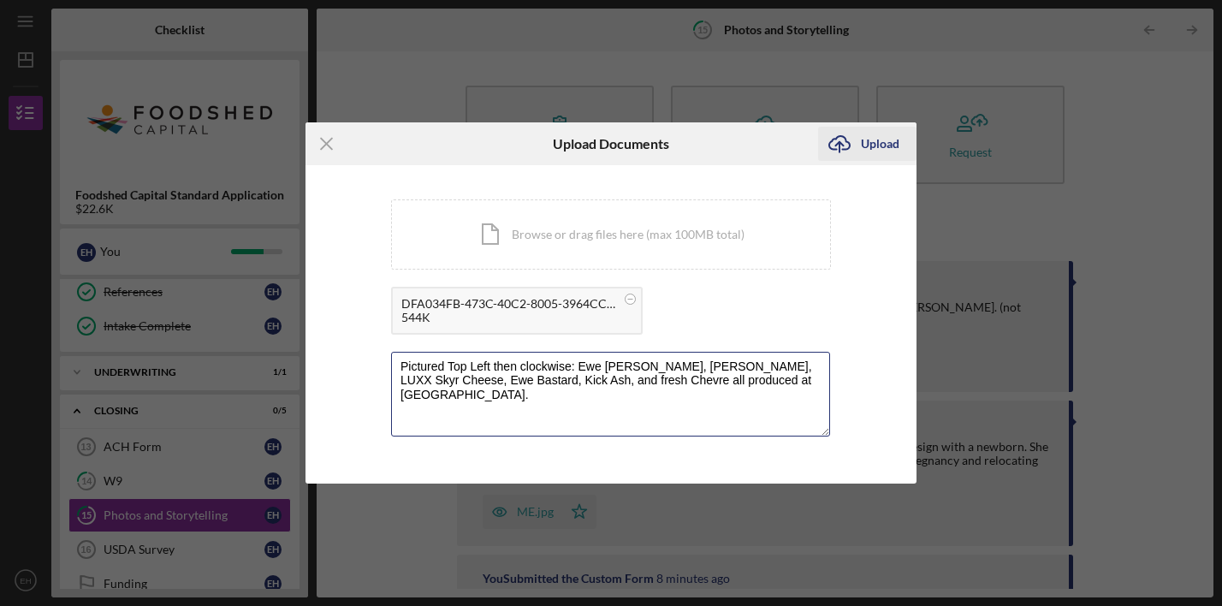
type textarea "Pictured Top Left then clockwise: Ewe [PERSON_NAME], [PERSON_NAME], LUXX Skyr C…"
click at [891, 134] on div "Upload" at bounding box center [880, 144] width 39 height 34
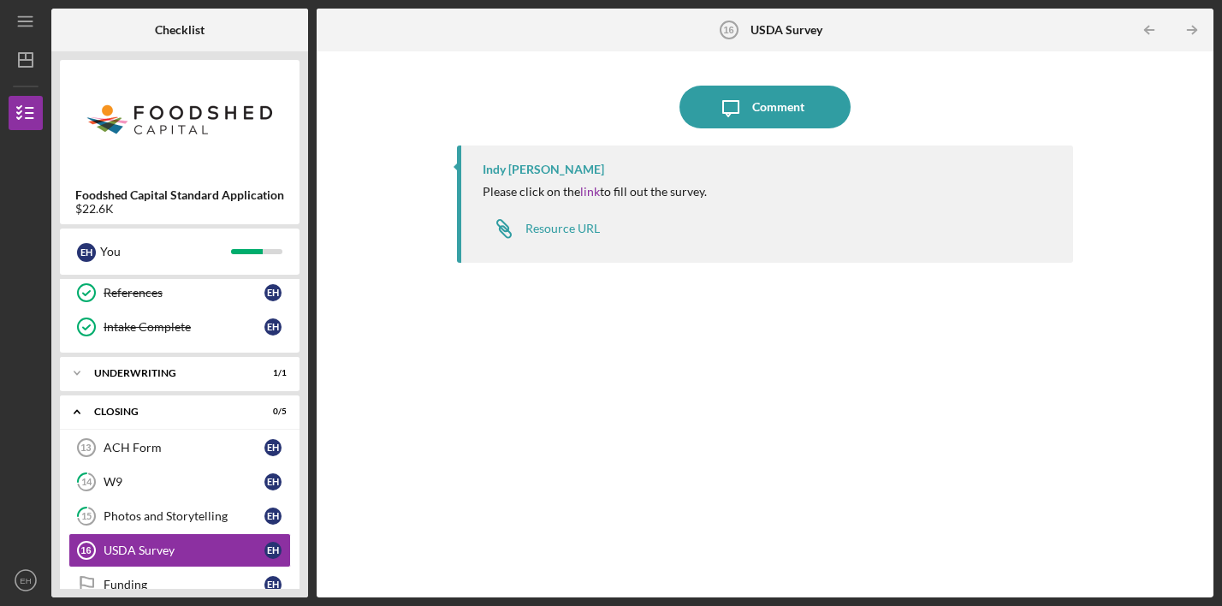
scroll to position [416, 0]
click at [596, 228] on div "Resource URL" at bounding box center [562, 229] width 74 height 14
